Goal: Information Seeking & Learning: Learn about a topic

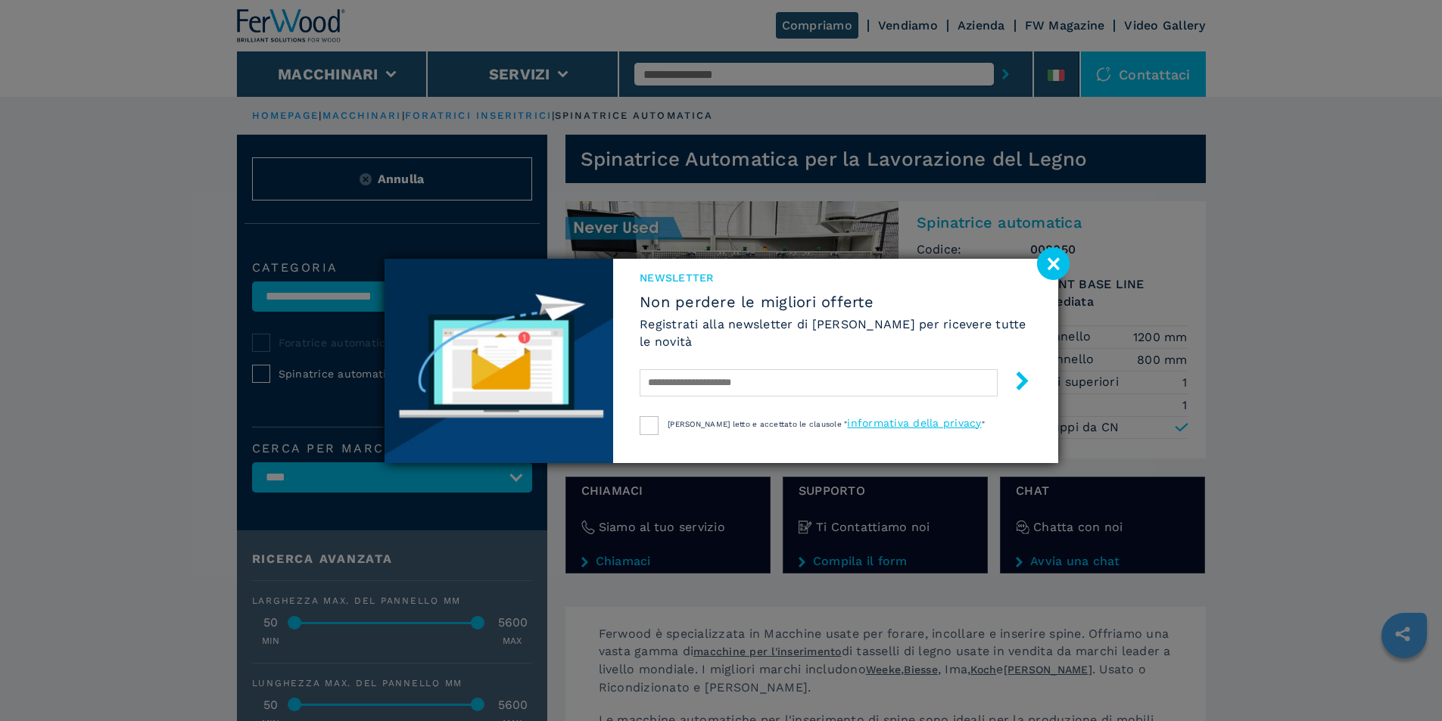
click at [619, 315] on div "NEWSLETTER Non perdere le migliori offerte Registrati alla newsletter di [PERSO…" at bounding box center [835, 338] width 444 height 159
click at [614, 308] on img at bounding box center [498, 361] width 229 height 204
click at [614, 309] on img at bounding box center [498, 361] width 229 height 204
click at [1024, 381] on icon "submit-button" at bounding box center [1022, 381] width 12 height 19
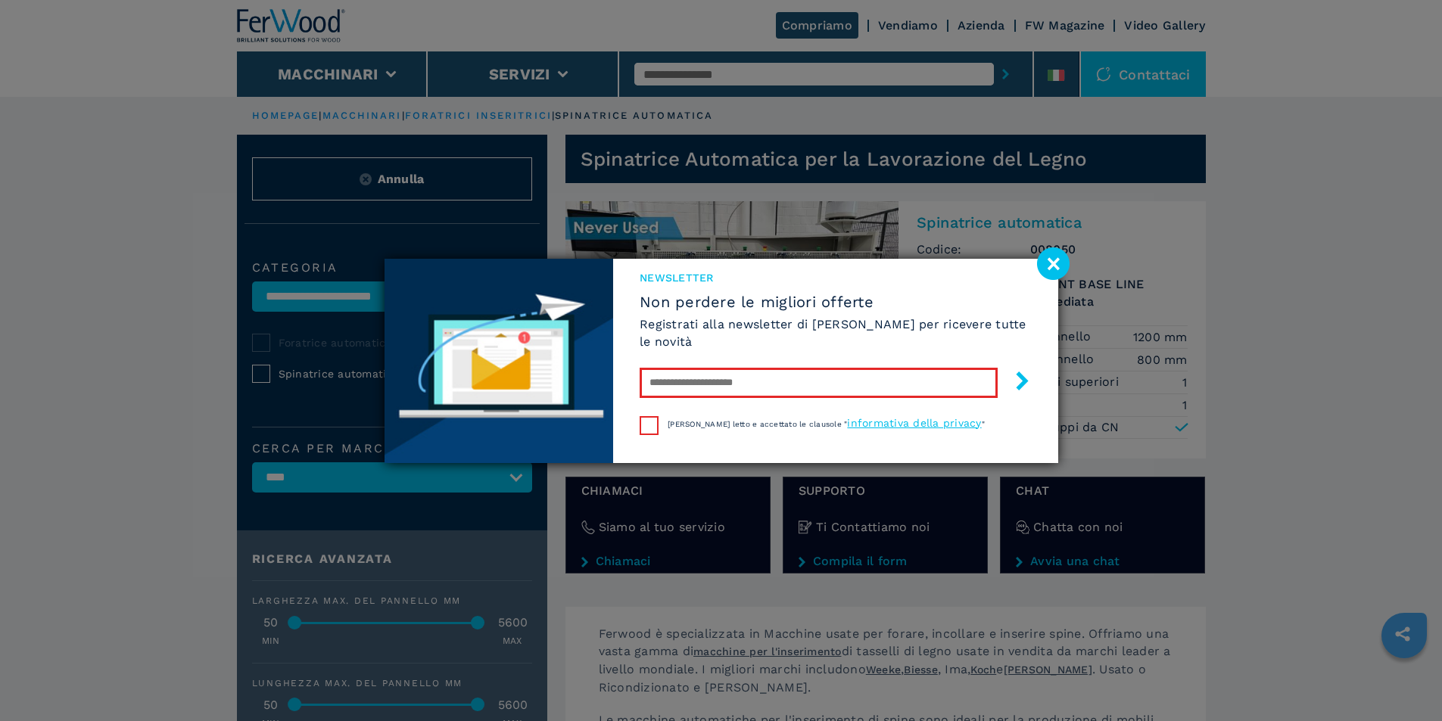
click at [1024, 382] on icon "submit-button" at bounding box center [1022, 381] width 12 height 19
click at [1047, 256] on image at bounding box center [1053, 263] width 33 height 33
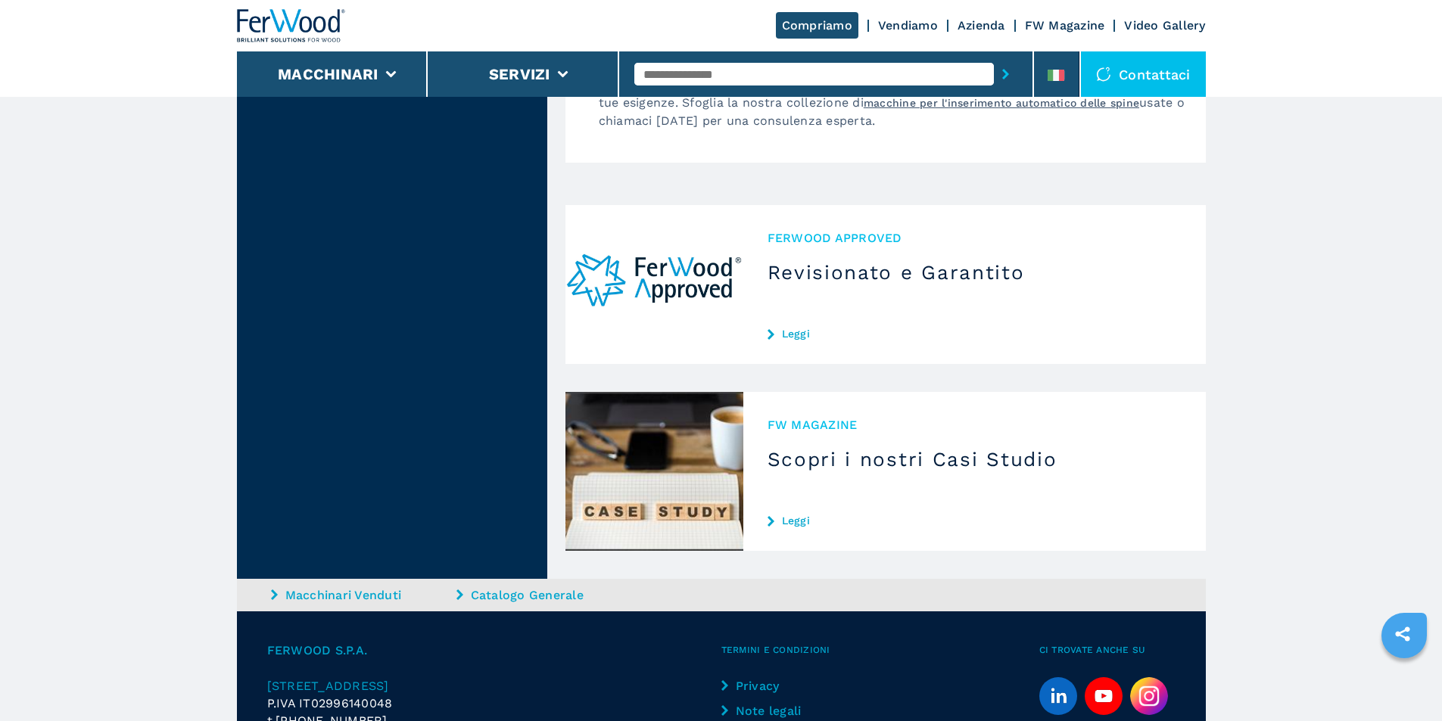
scroll to position [1438, 0]
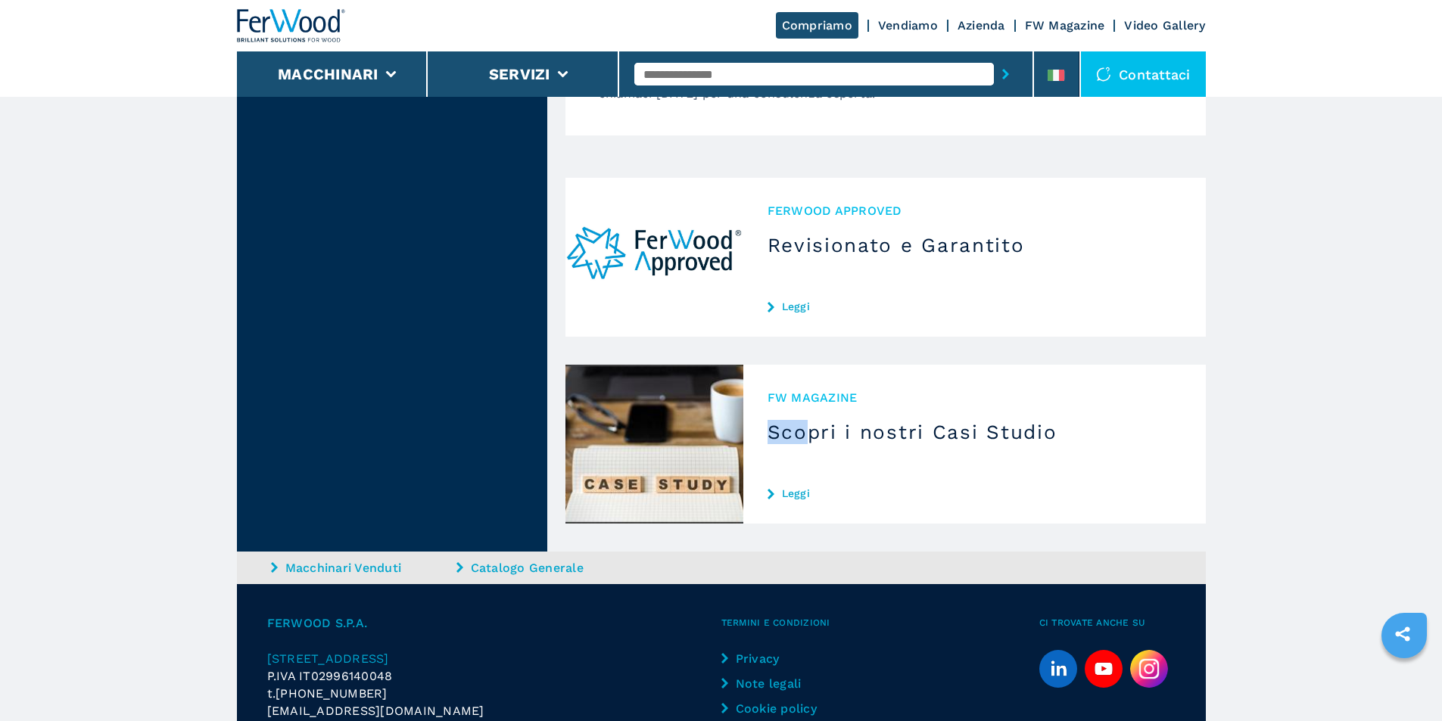
drag, startPoint x: 803, startPoint y: 429, endPoint x: 735, endPoint y: 434, distance: 68.3
click at [763, 431] on div "FW MAGAZINE Scopri i nostri Casi Studio Leggi" at bounding box center [974, 444] width 462 height 159
click at [721, 434] on img at bounding box center [654, 444] width 178 height 159
